Goal: Book appointment/travel/reservation

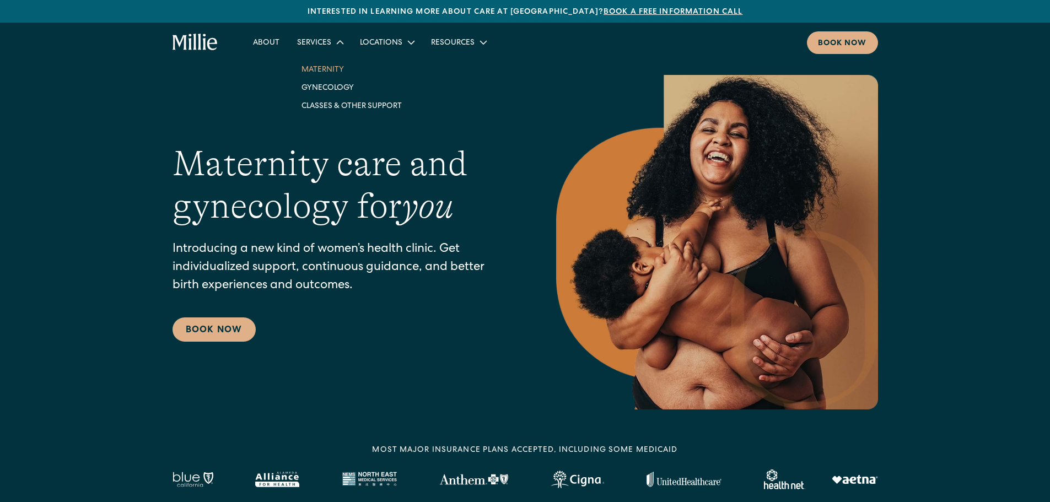
click at [323, 64] on link "Maternity" at bounding box center [352, 69] width 118 height 18
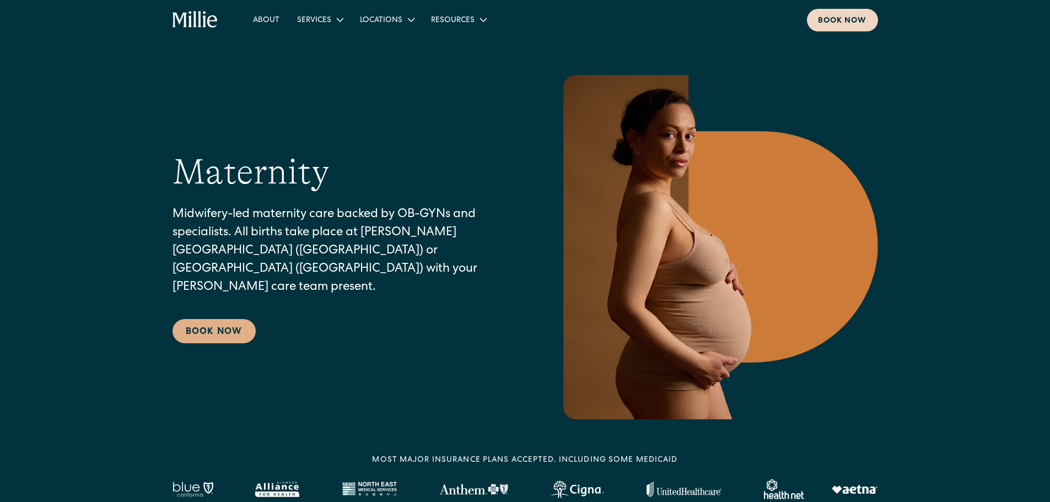
click at [836, 25] on div "Book now" at bounding box center [842, 21] width 49 height 12
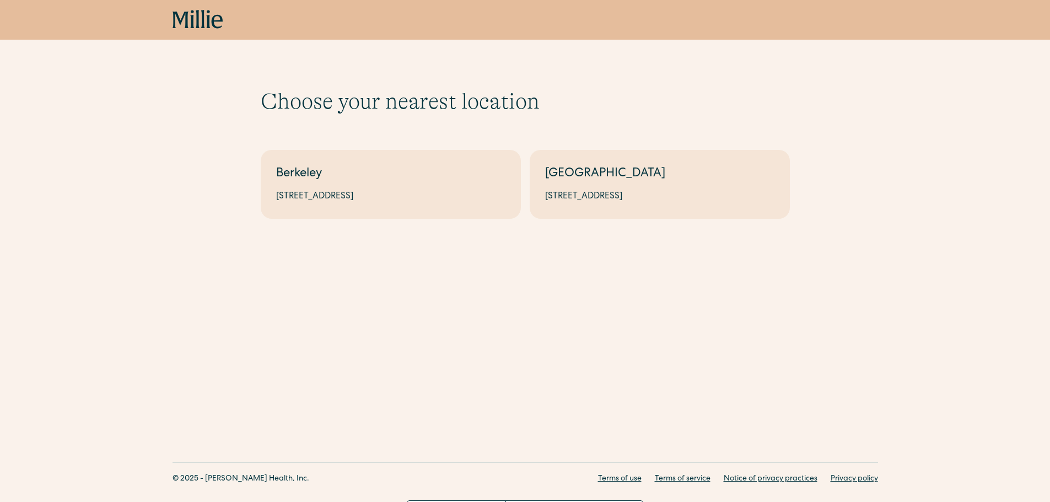
drag, startPoint x: 913, startPoint y: 171, endPoint x: 903, endPoint y: 170, distance: 10.0
click at [911, 171] on div "Choose your nearest location Shows if there's no parameters Berkeley 2999 Regen…" at bounding box center [525, 153] width 1050 height 131
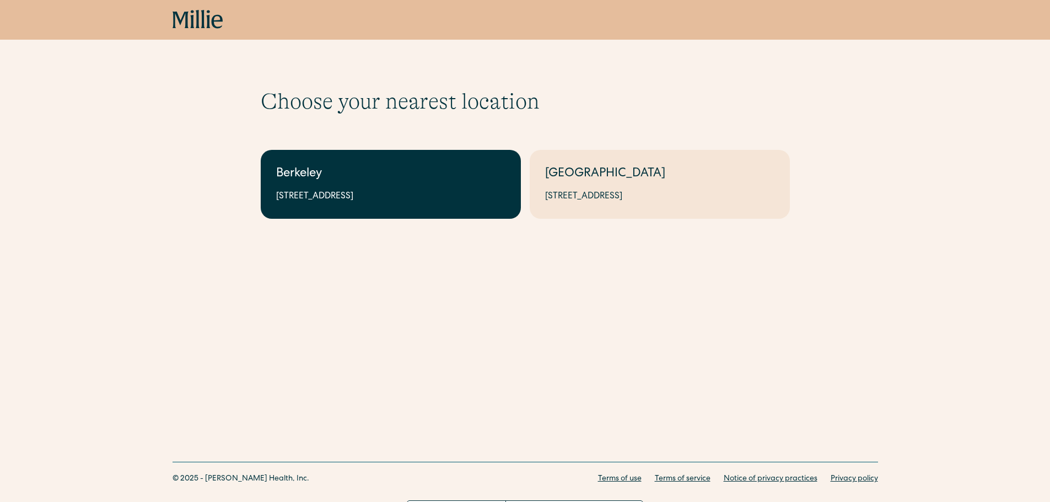
click at [366, 177] on div "Berkeley" at bounding box center [390, 174] width 229 height 18
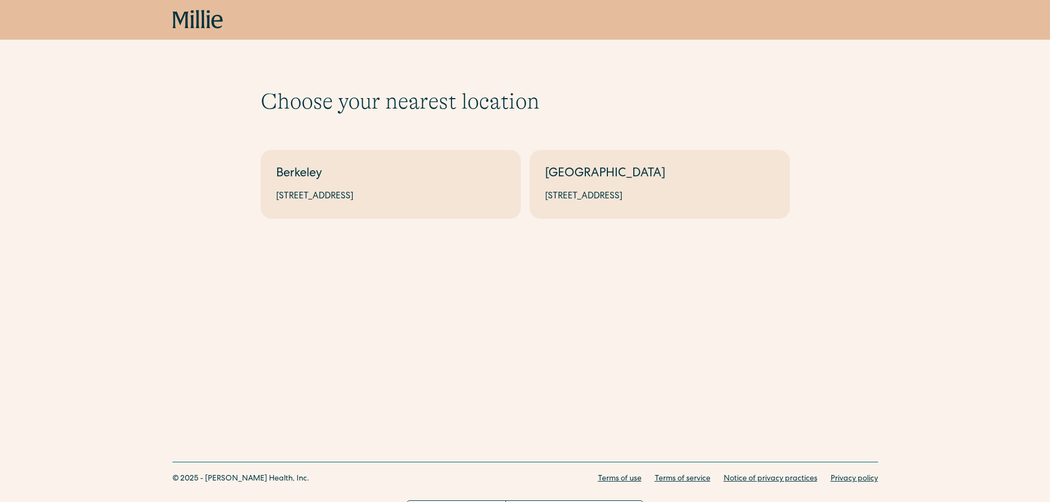
click at [888, 39] on div "Book now" at bounding box center [525, 20] width 1050 height 40
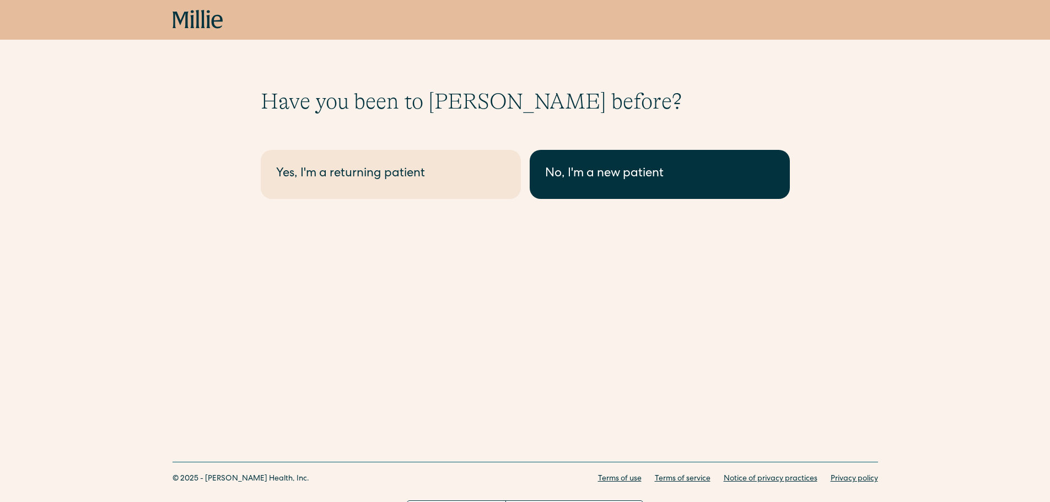
click at [681, 181] on div "No, I'm a new patient" at bounding box center [659, 174] width 229 height 18
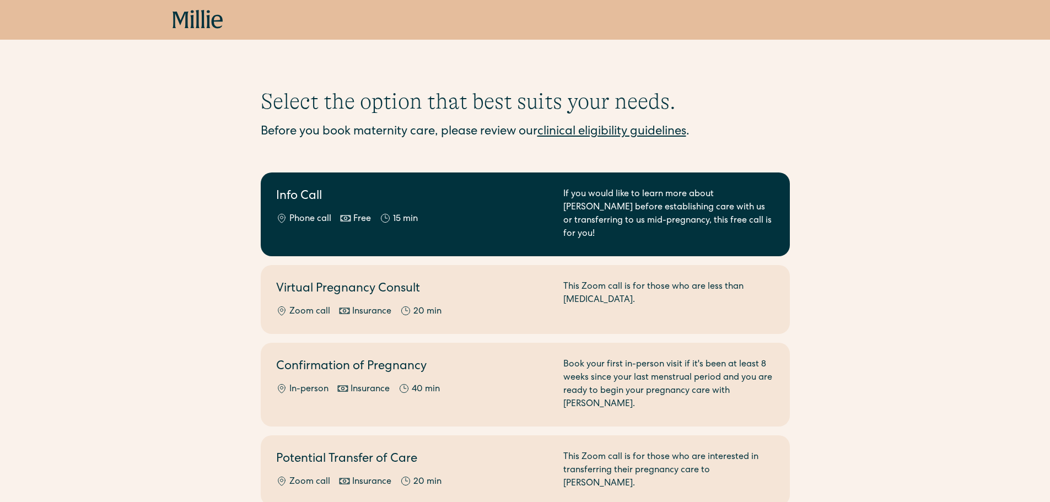
click at [492, 204] on h2 "Info Call" at bounding box center [413, 197] width 274 height 18
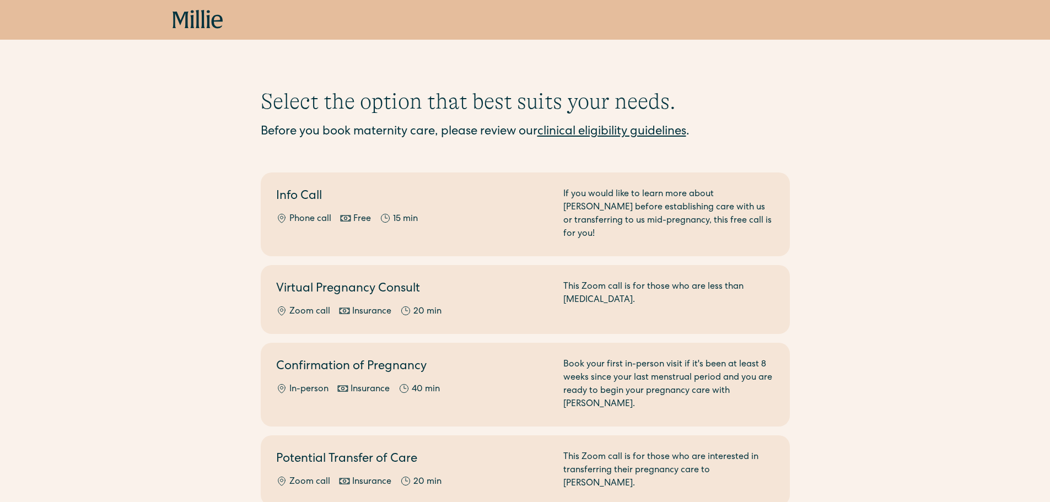
drag, startPoint x: 931, startPoint y: 166, endPoint x: 920, endPoint y: 160, distance: 12.9
click at [920, 160] on div "Select the option that best suits your needs. Before you book maternity care, p…" at bounding box center [525, 297] width 1050 height 418
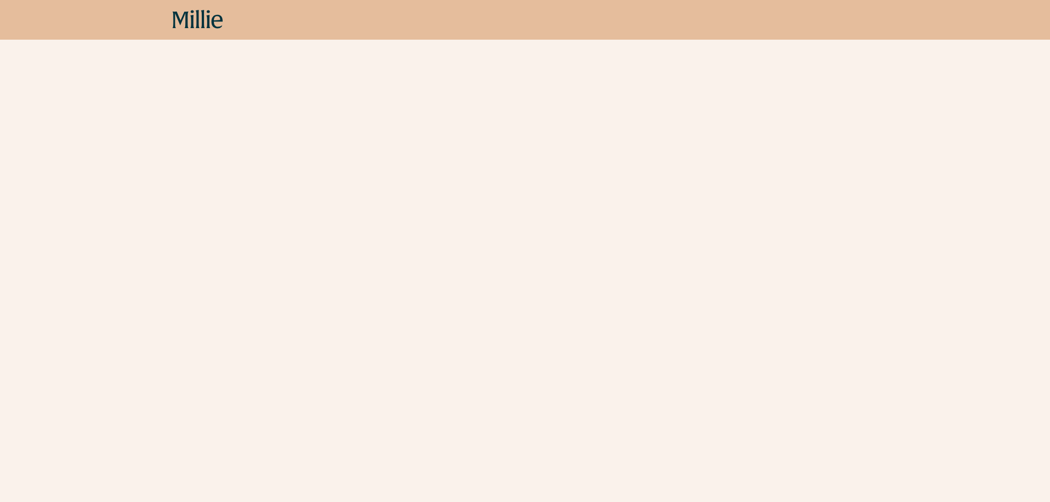
scroll to position [242, 0]
click at [976, 255] on div "Schedule your appointment A free call to learn more about Millie before establi…" at bounding box center [525, 397] width 1050 height 1103
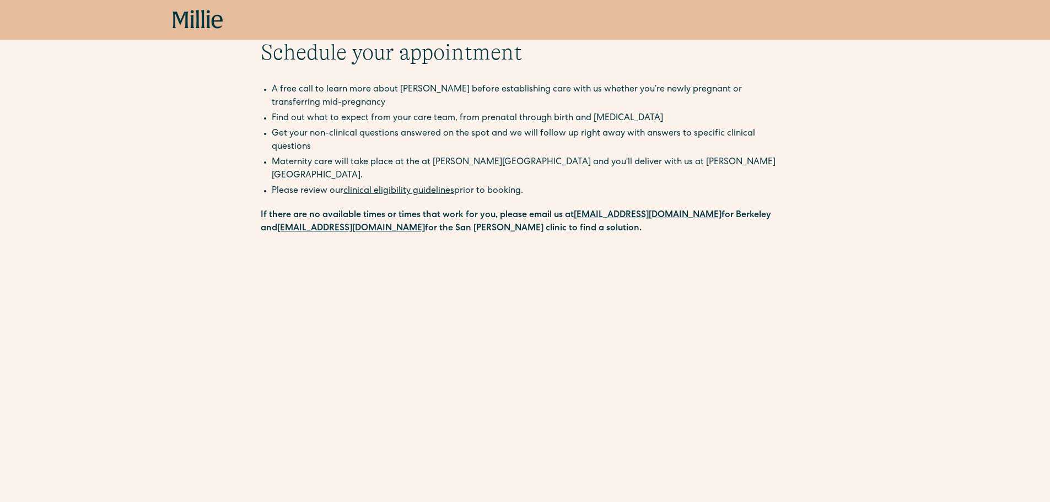
scroll to position [0, 0]
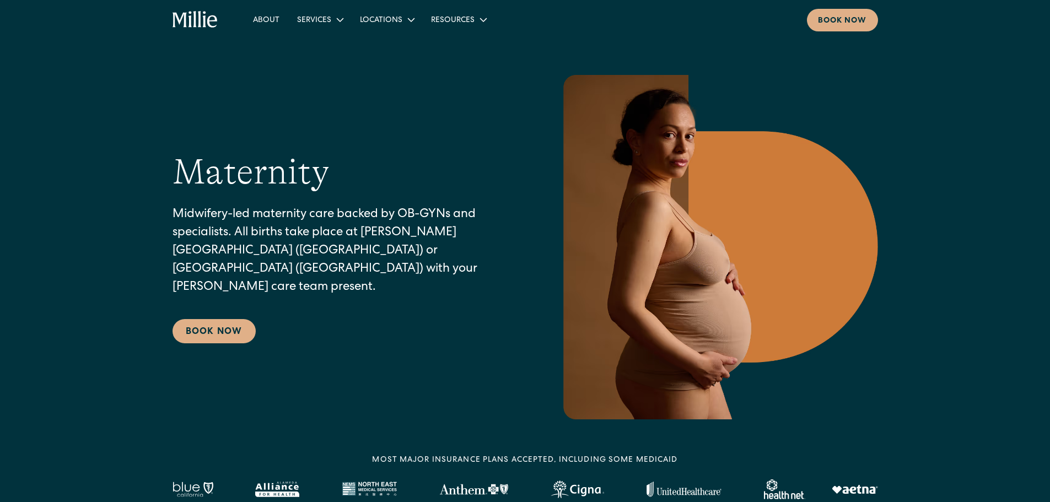
drag, startPoint x: 892, startPoint y: 61, endPoint x: 850, endPoint y: 56, distance: 42.2
click at [890, 61] on section "Maternity Midwifery-led maternity care backed by OB-GYNs and specialists. All b…" at bounding box center [525, 227] width 1050 height 455
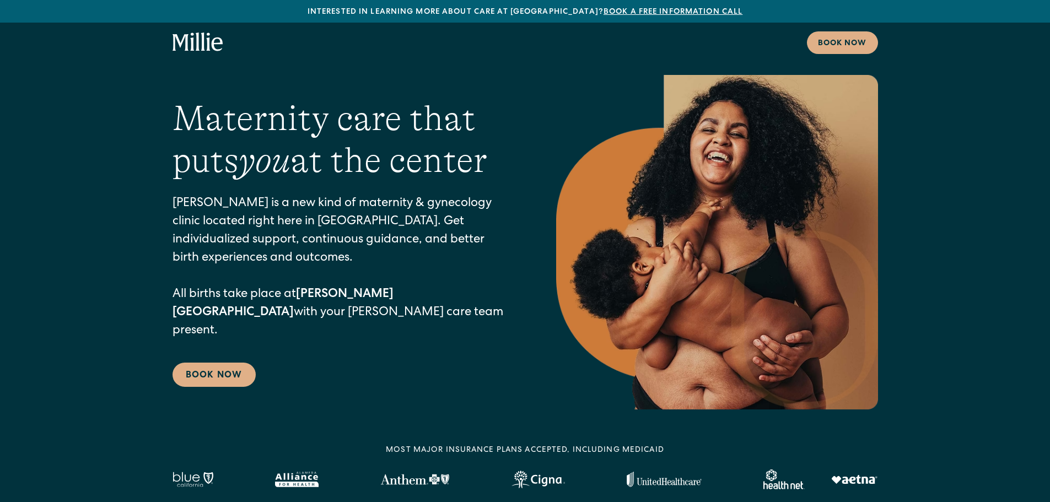
drag, startPoint x: 938, startPoint y: 75, endPoint x: 894, endPoint y: 61, distance: 46.5
click at [938, 75] on div "Maternity care that puts you at the center Millie is a new kind of maternity & …" at bounding box center [525, 242] width 1050 height 334
click at [844, 41] on div "Book now" at bounding box center [842, 44] width 49 height 12
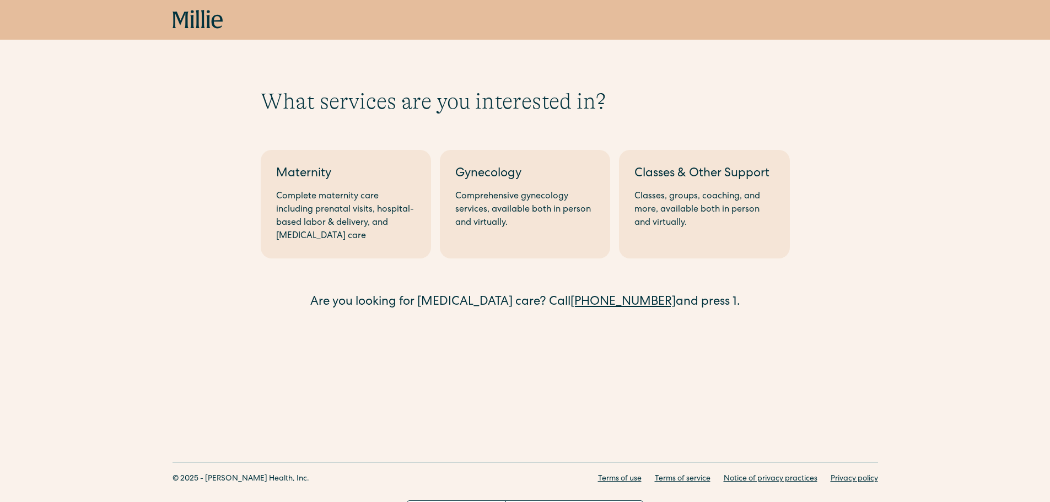
drag, startPoint x: 898, startPoint y: 189, endPoint x: 888, endPoint y: 188, distance: 9.9
click at [898, 189] on div "What services are you interested in? Berkeley Maternity Complete maternity care…" at bounding box center [525, 200] width 1050 height 224
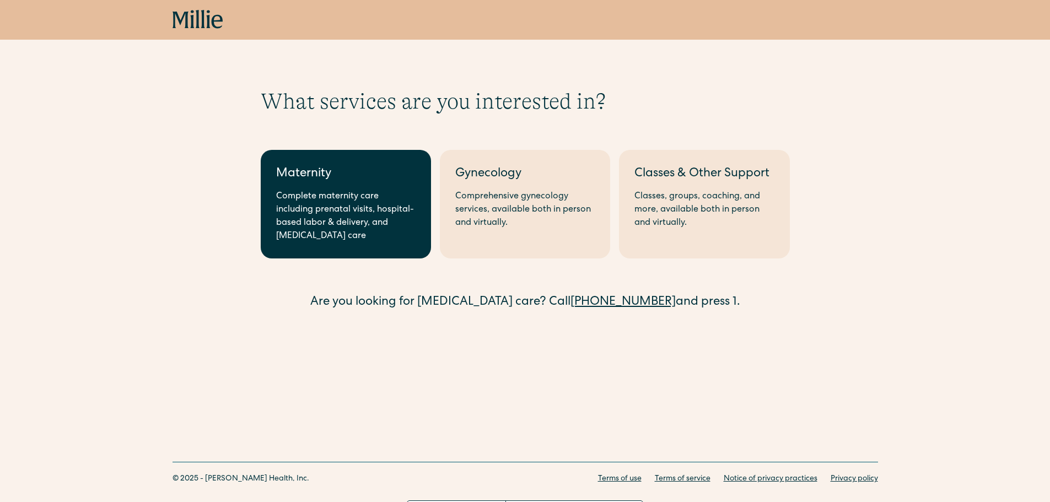
click at [357, 208] on div "Complete maternity care including prenatal visits, hospital-based labor & deliv…" at bounding box center [345, 216] width 139 height 53
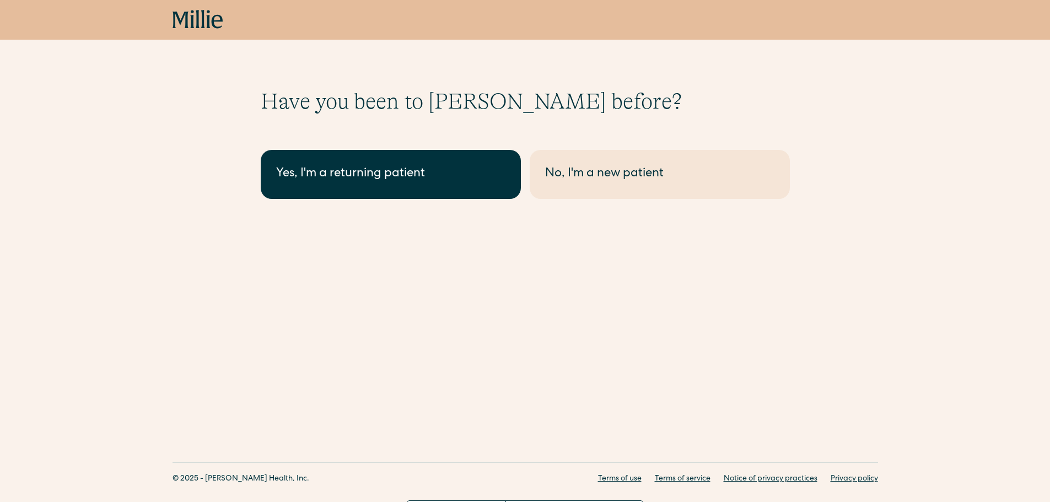
click at [371, 167] on div "Yes, I'm a returning patient" at bounding box center [390, 174] width 229 height 18
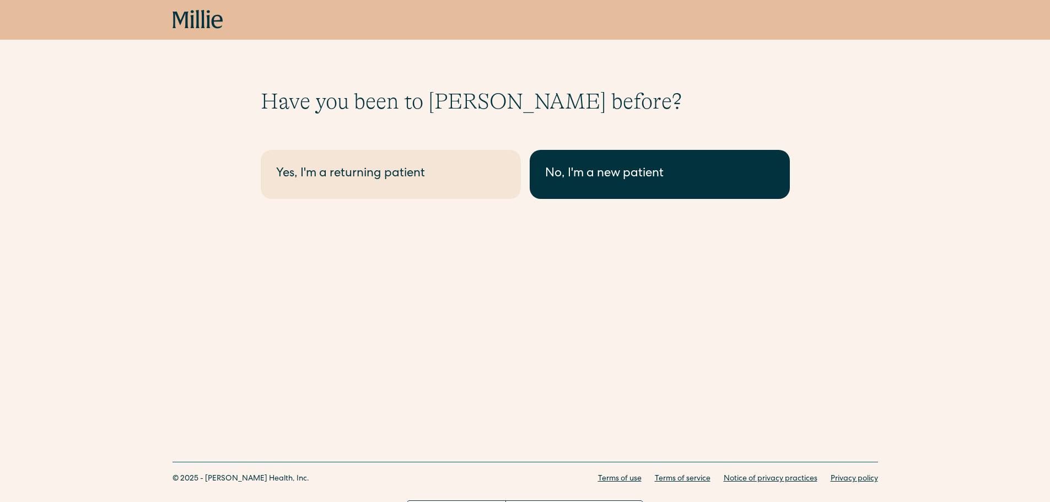
click at [621, 176] on div "No, I'm a new patient" at bounding box center [659, 174] width 229 height 18
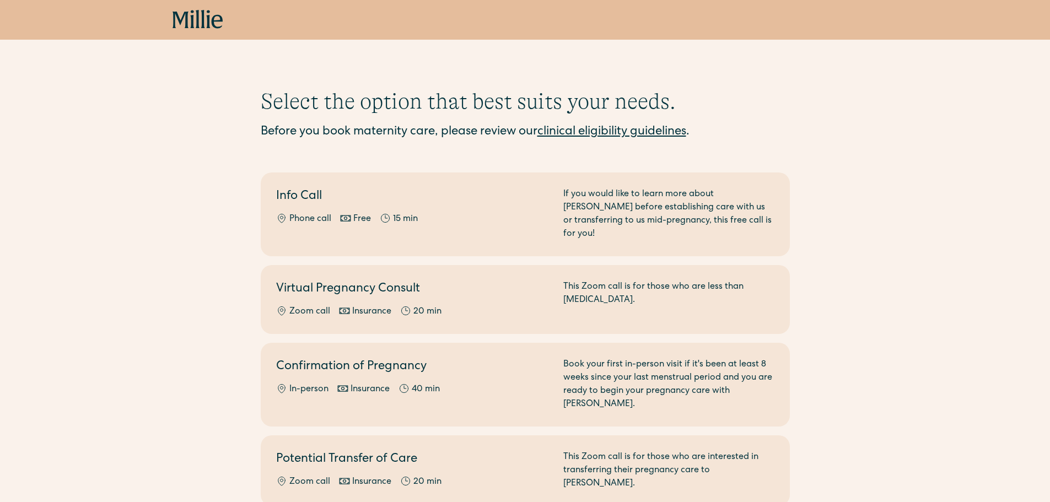
click at [83, 141] on div "Select the option that best suits your needs. Before you book maternity care, p…" at bounding box center [525, 297] width 1050 height 418
drag, startPoint x: 0, startPoint y: 0, endPoint x: 896, endPoint y: 110, distance: 902.7
click at [896, 110] on div "Select the option that best suits your needs. Before you book maternity care, p…" at bounding box center [525, 297] width 1050 height 418
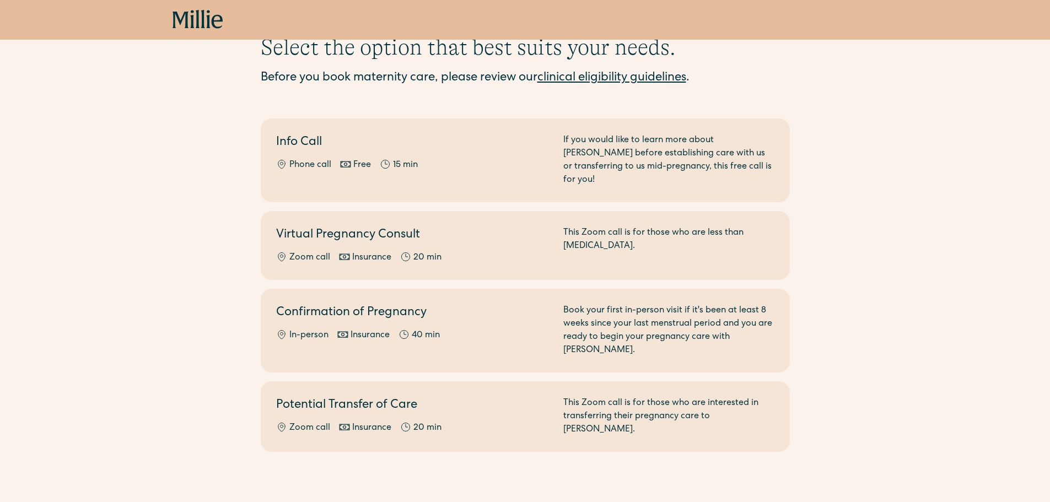
scroll to position [127, 0]
